Goal: Information Seeking & Learning: Find specific page/section

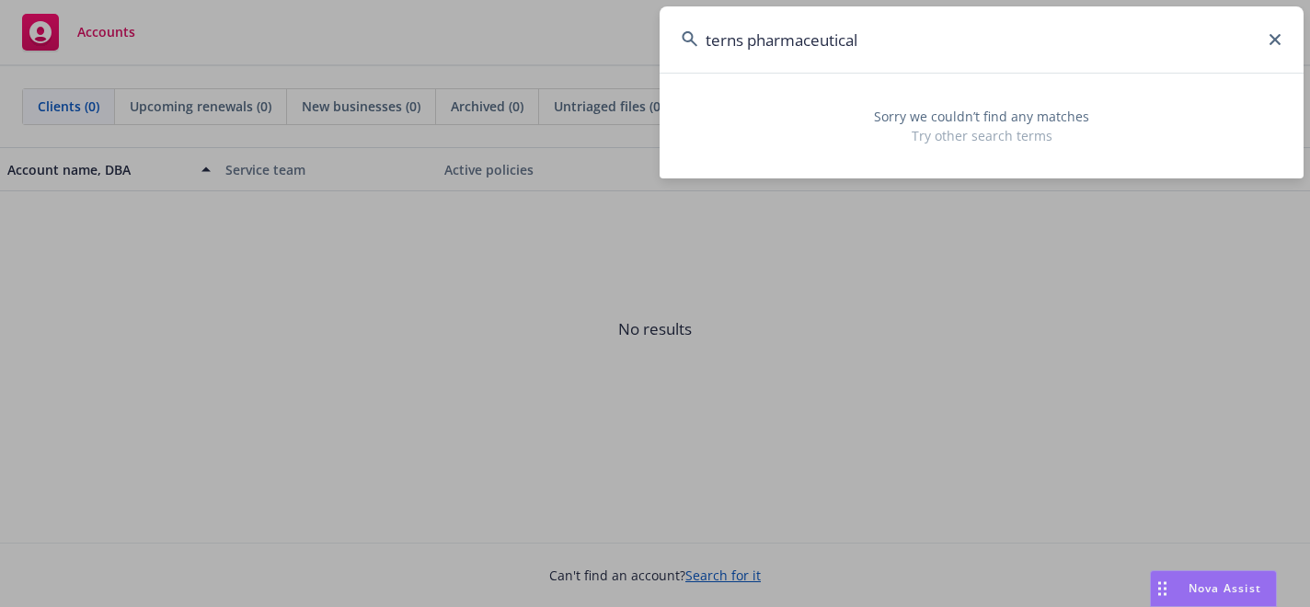
click at [1276, 41] on icon at bounding box center [1274, 39] width 11 height 11
